Goal: Answer question/provide support: Answer question/provide support

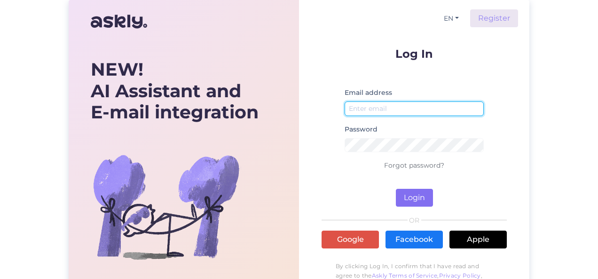
type input "[PERSON_NAME][EMAIL_ADDRESS][DOMAIN_NAME]"
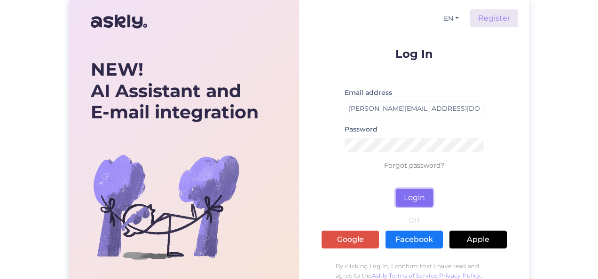
click at [416, 201] on button "Login" at bounding box center [414, 198] width 37 height 18
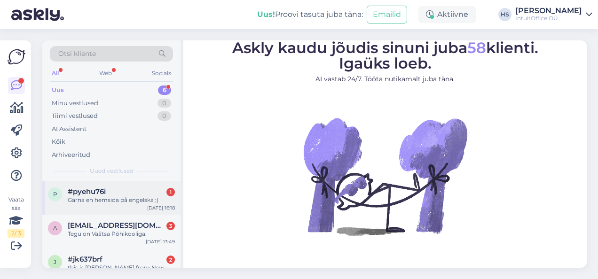
click at [101, 191] on span "#pyehu76i" at bounding box center [87, 191] width 38 height 8
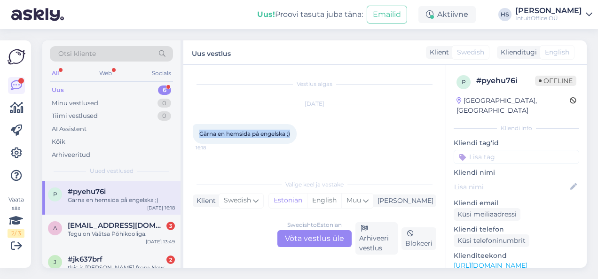
drag, startPoint x: 197, startPoint y: 134, endPoint x: 292, endPoint y: 135, distance: 94.9
click at [292, 135] on div "Gärna en hemsida på engelska ;) 16:18" at bounding box center [245, 134] width 104 height 20
copy span "Gärna en hemsida på engelska ;)"
click at [317, 239] on div "Swedish to Estonian Võta vestlus üle" at bounding box center [314, 238] width 74 height 17
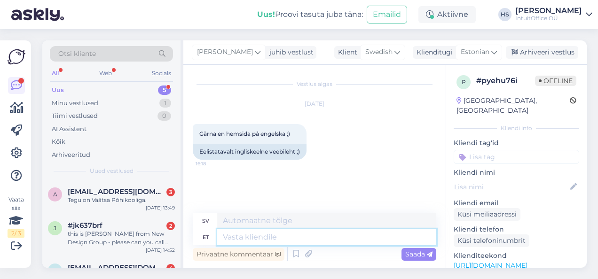
click at [264, 236] on textarea at bounding box center [326, 237] width 219 height 16
type textarea "Hi"
type textarea "Hej"
type textarea "Hi!"
type textarea "Hej!"
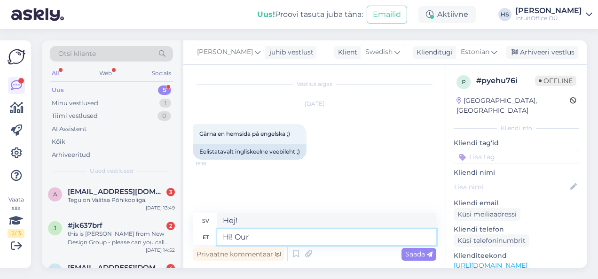
type textarea "Hi! Our e"
type textarea "Hej! Vår"
type textarea "Hi! Our english"
type textarea "Hej! Vår engelska"
type textarea "Hi! Our english website i"
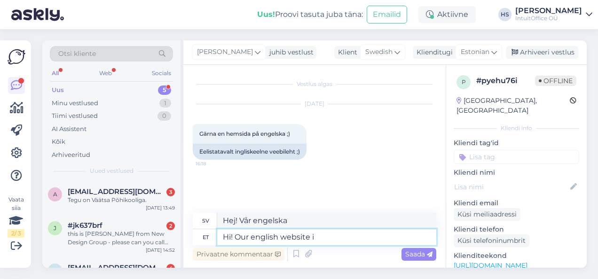
type textarea "Hej! Vår engelska webbplats"
type textarea "Hi! Our english website is he"
type textarea "Hej! Vår engelskspråkiga webbplats är"
type textarea "Hi! Our english website is here:"
type textarea "Hej! Vår engelskspråkiga webbplats finns här:"
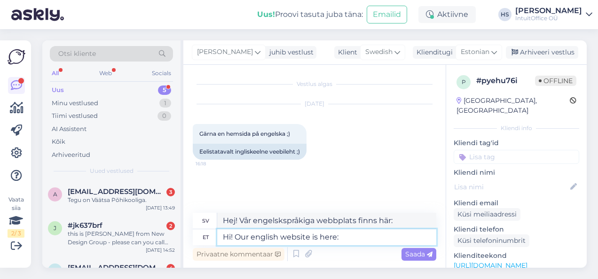
paste textarea "[URL][DOMAIN_NAME]"
type textarea "Hi! Our english website is here: [URL][DOMAIN_NAME]"
type textarea "Hej! Vår engelskspråkiga webbplats finns här: [URL][DOMAIN_NAME]"
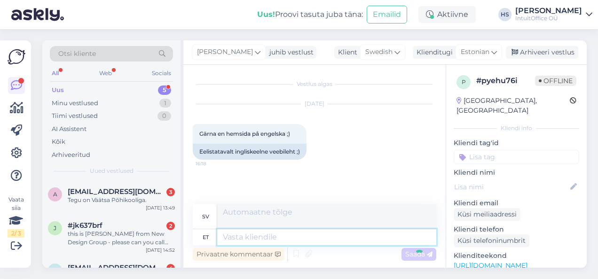
scroll to position [30, 0]
